Goal: Find specific page/section: Find specific page/section

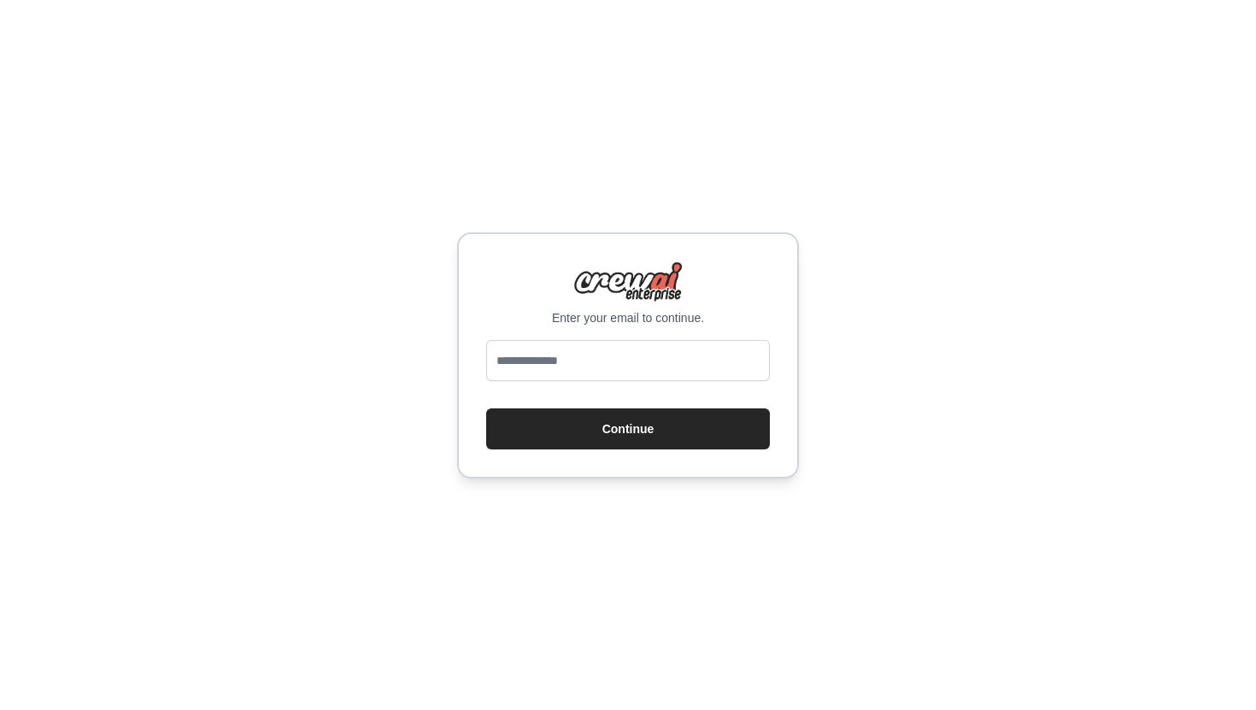
click at [631, 353] on input "email" at bounding box center [628, 360] width 284 height 41
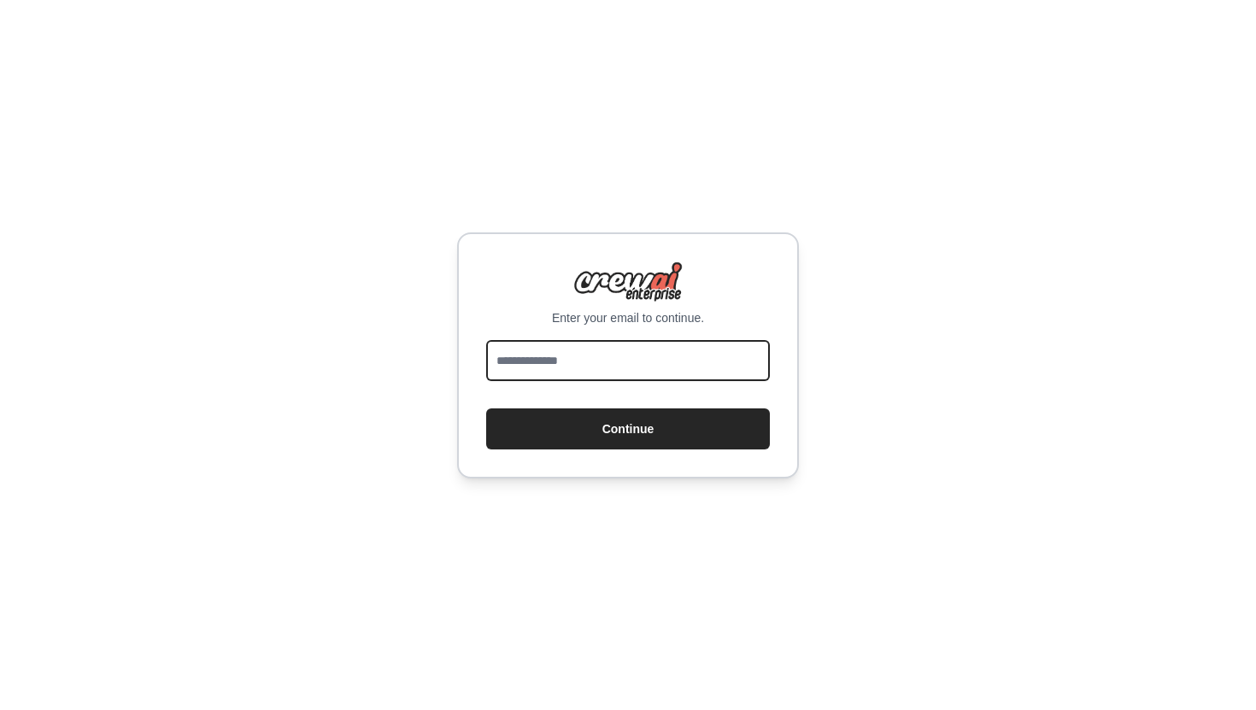
type input "**********"
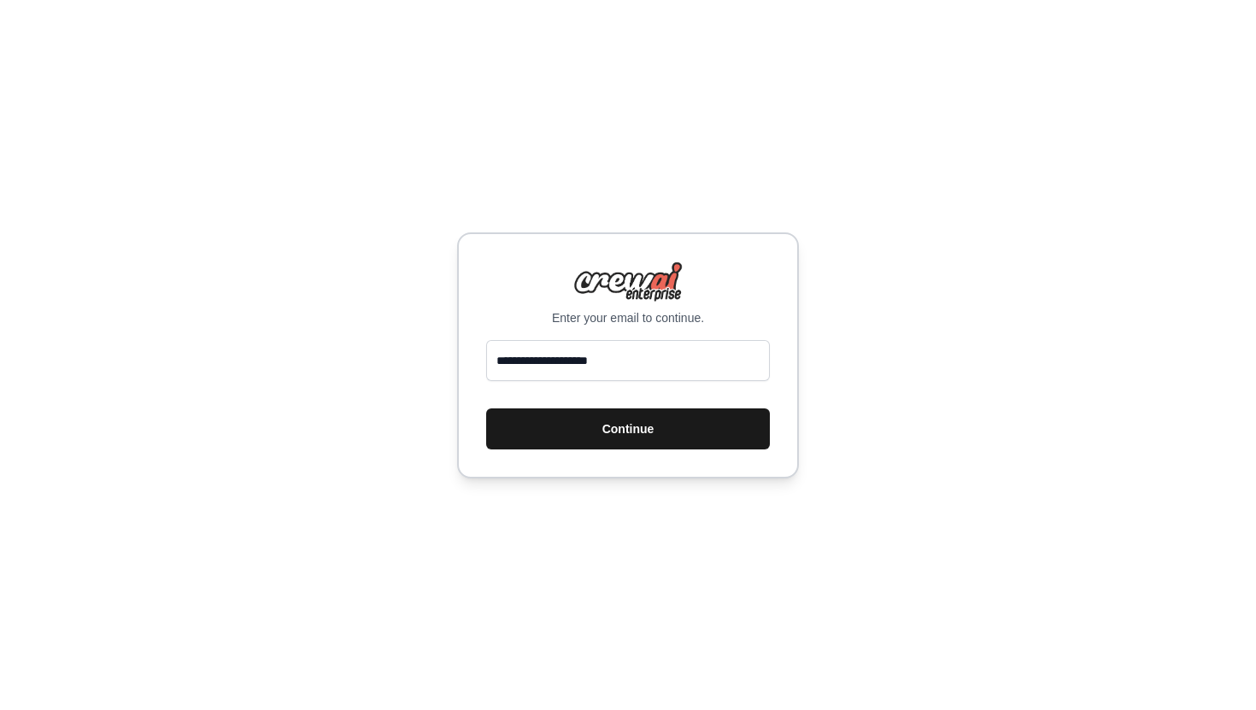
click at [625, 423] on button "Continue" at bounding box center [628, 428] width 284 height 41
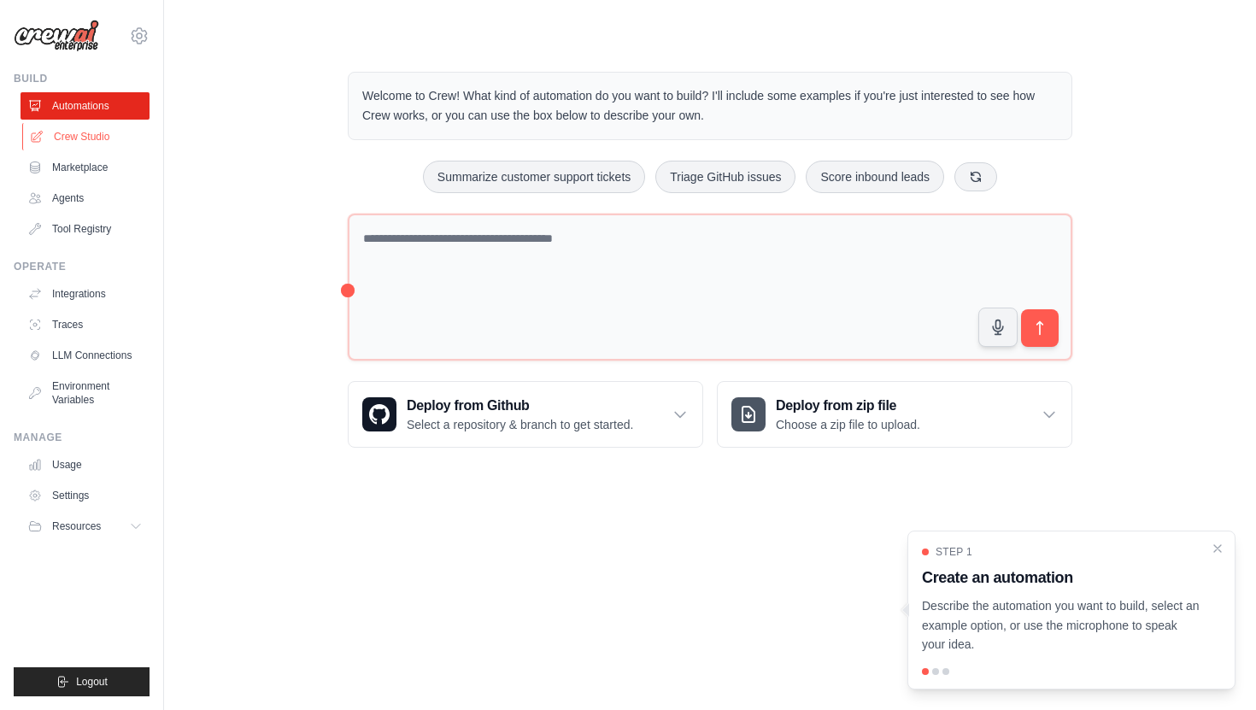
click at [76, 134] on link "Crew Studio" at bounding box center [86, 136] width 129 height 27
